Goal: Download file/media

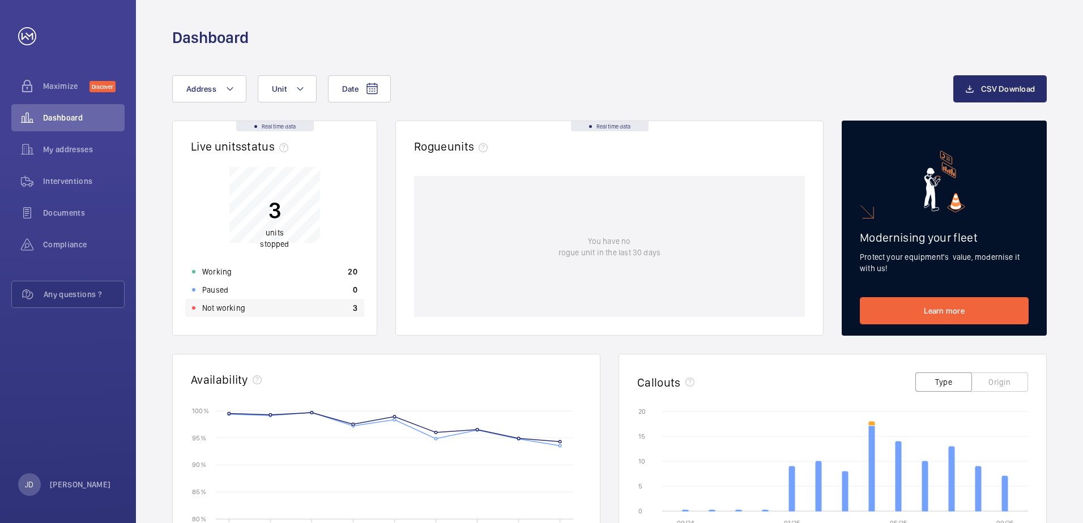
click at [236, 311] on p "Not working" at bounding box center [223, 307] width 43 height 11
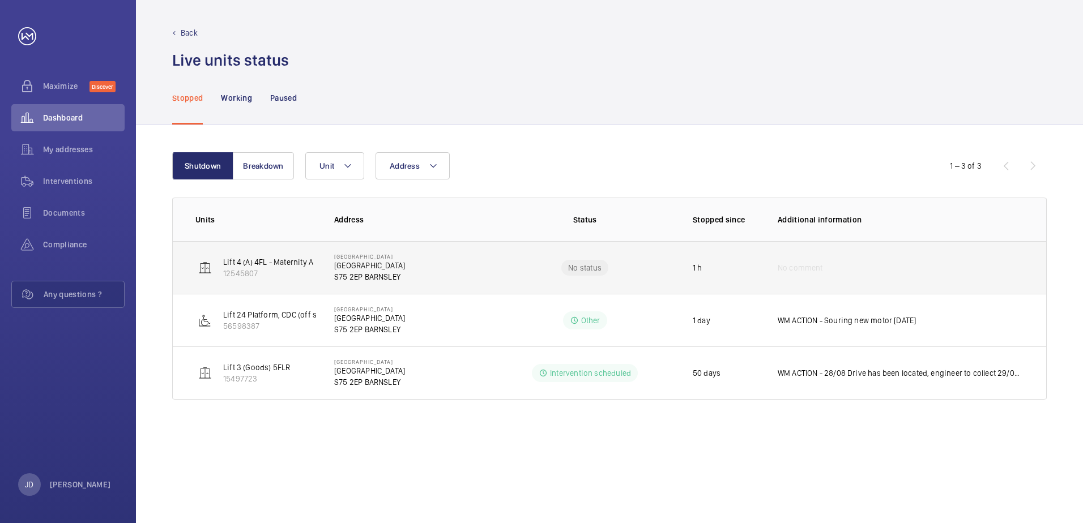
click at [434, 263] on td "[GEOGRAPHIC_DATA] [GEOGRAPHIC_DATA] [GEOGRAPHIC_DATA]" at bounding box center [405, 267] width 179 height 53
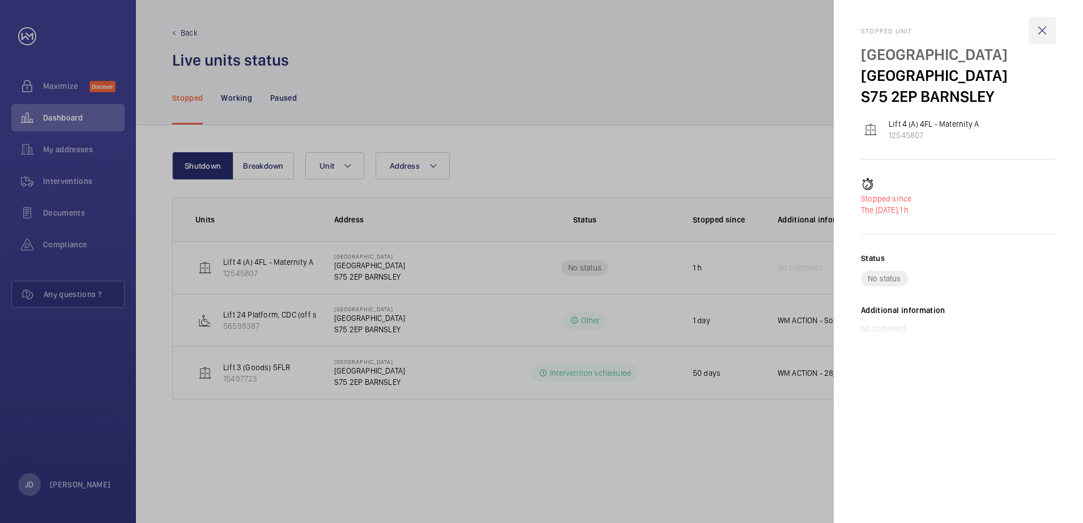
click at [1040, 32] on wm-front-icon-button at bounding box center [1041, 30] width 27 height 27
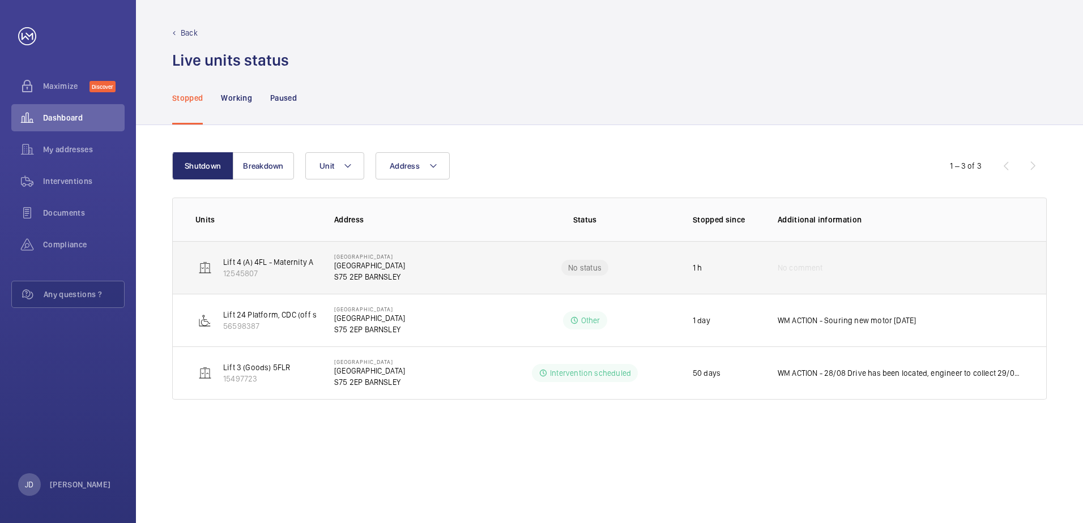
click at [260, 267] on p "Lift 4 (A) 4FL - Maternity A" at bounding box center [268, 262] width 90 height 11
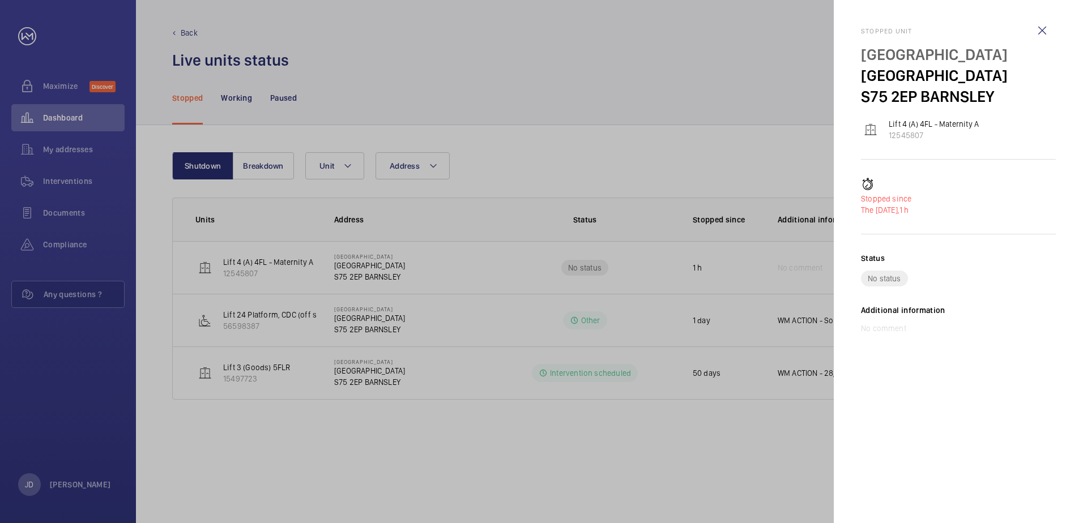
click at [264, 270] on div at bounding box center [541, 261] width 1083 height 523
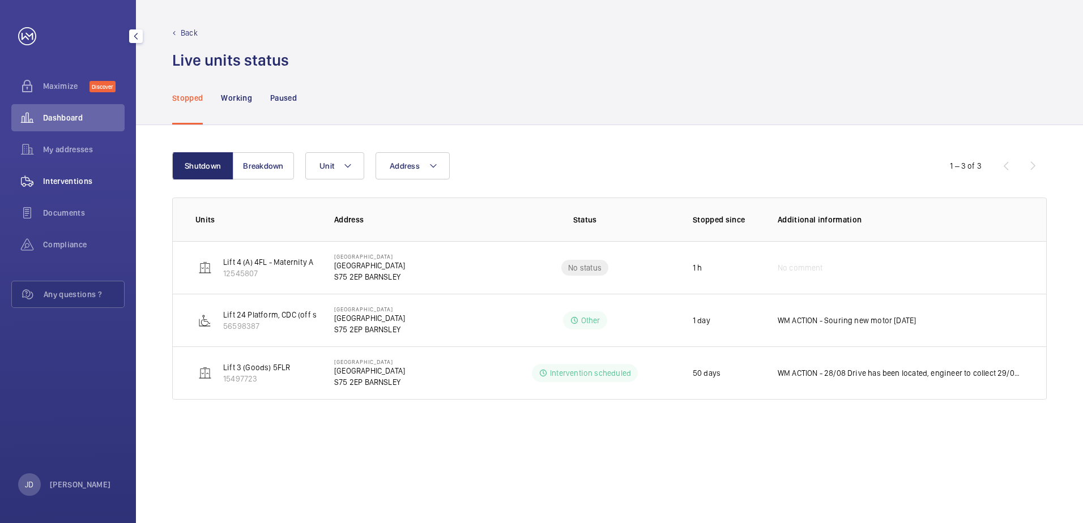
click at [82, 182] on span "Interventions" at bounding box center [84, 181] width 82 height 11
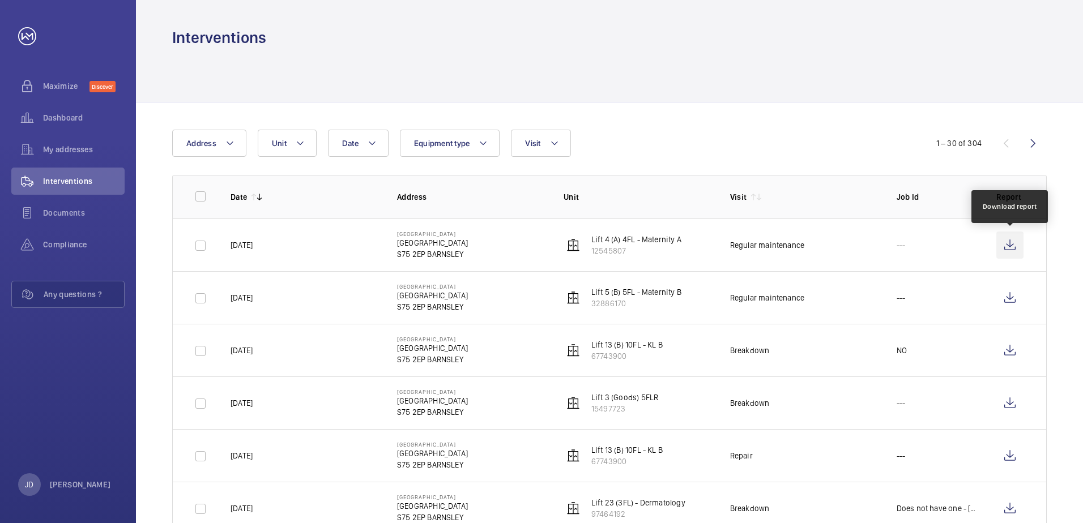
click at [1010, 244] on wm-front-icon-button at bounding box center [1009, 245] width 27 height 27
click at [81, 176] on span "Interventions" at bounding box center [84, 181] width 82 height 11
click at [74, 90] on span "Maximize" at bounding box center [66, 85] width 46 height 11
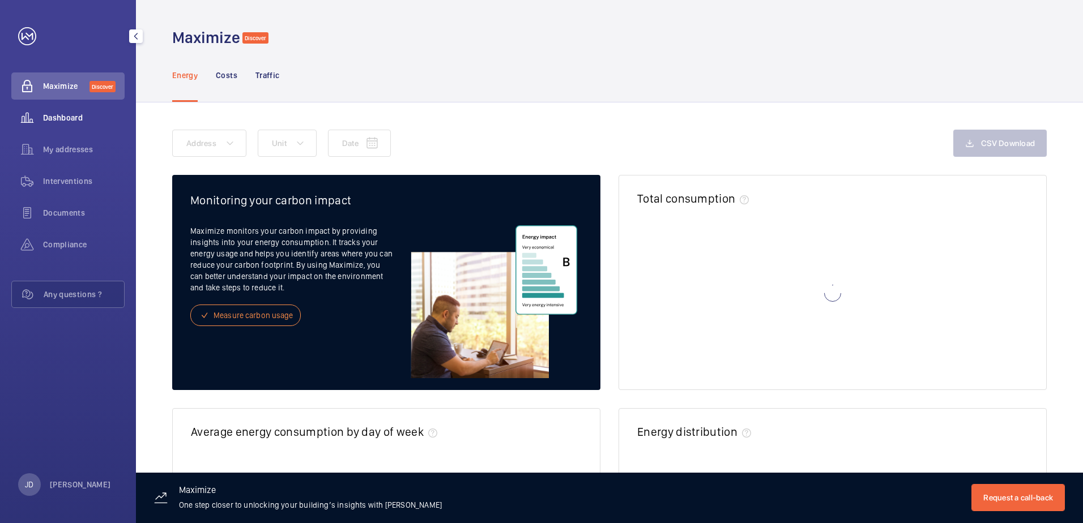
click at [70, 117] on span "Dashboard" at bounding box center [84, 117] width 82 height 11
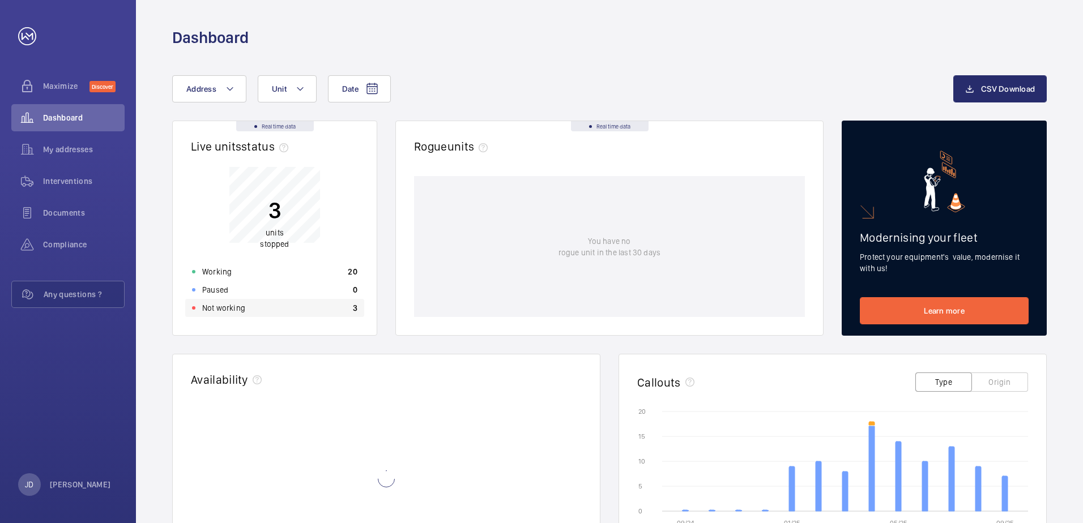
click at [225, 309] on p "Not working" at bounding box center [223, 307] width 43 height 11
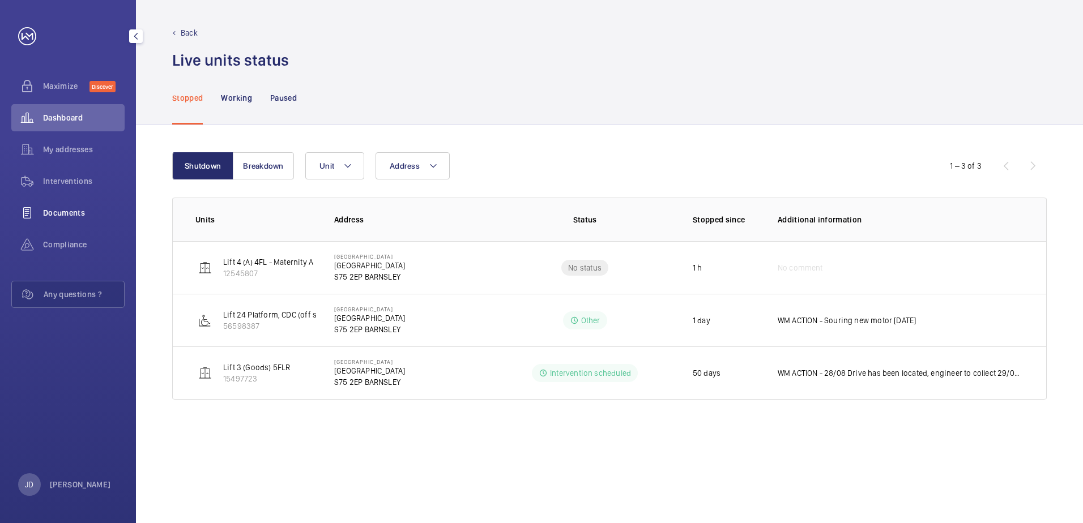
click at [69, 209] on span "Documents" at bounding box center [84, 212] width 82 height 11
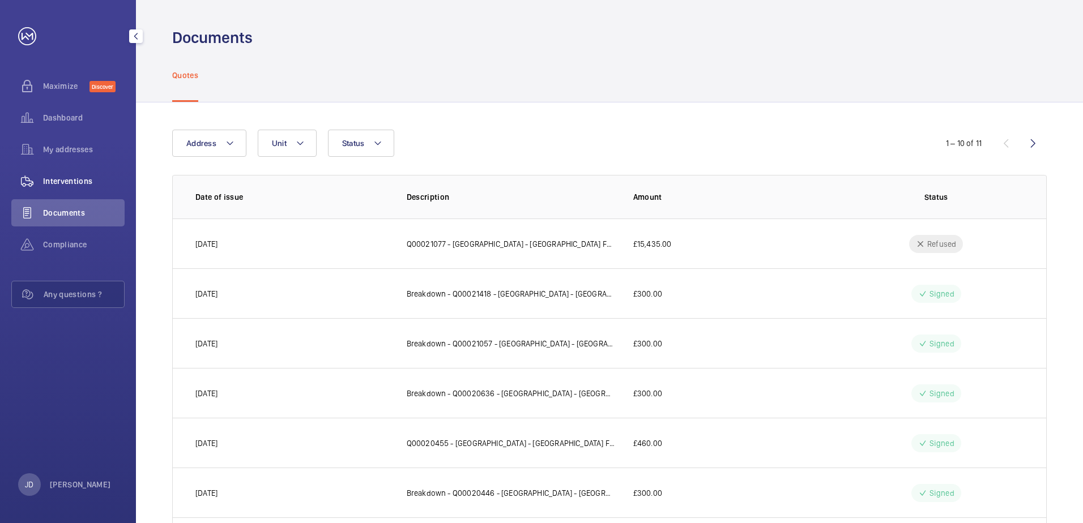
click at [82, 176] on span "Interventions" at bounding box center [84, 181] width 82 height 11
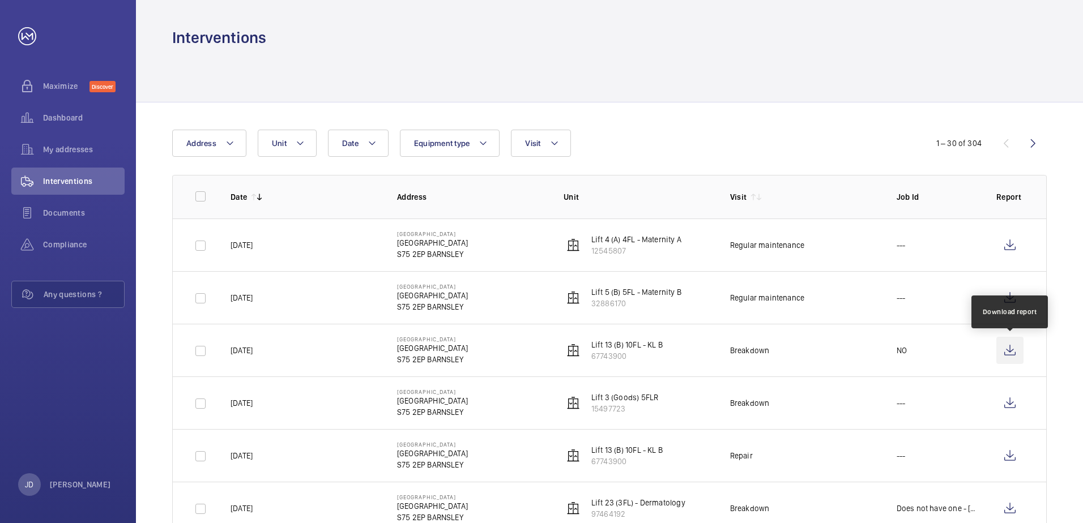
click at [1012, 353] on wm-front-icon-button at bounding box center [1009, 350] width 27 height 27
